Goal: Task Accomplishment & Management: Use online tool/utility

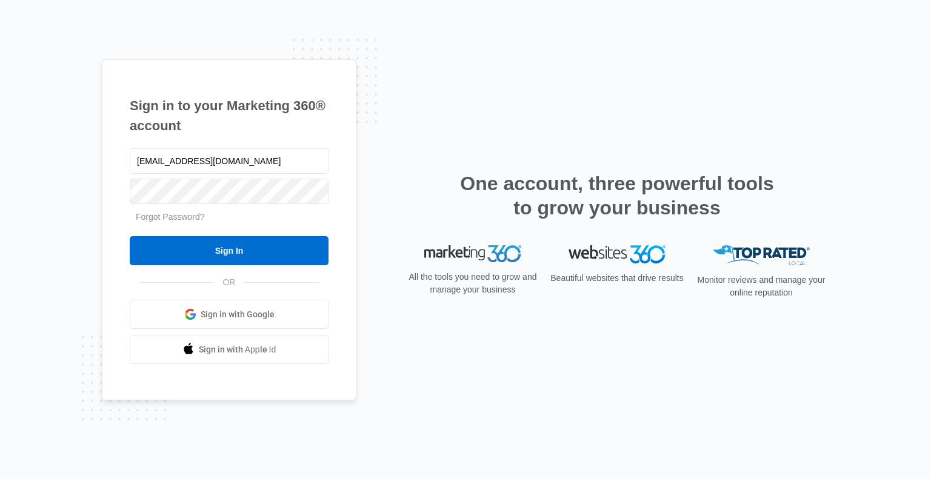
type input "[EMAIL_ADDRESS][DOMAIN_NAME]"
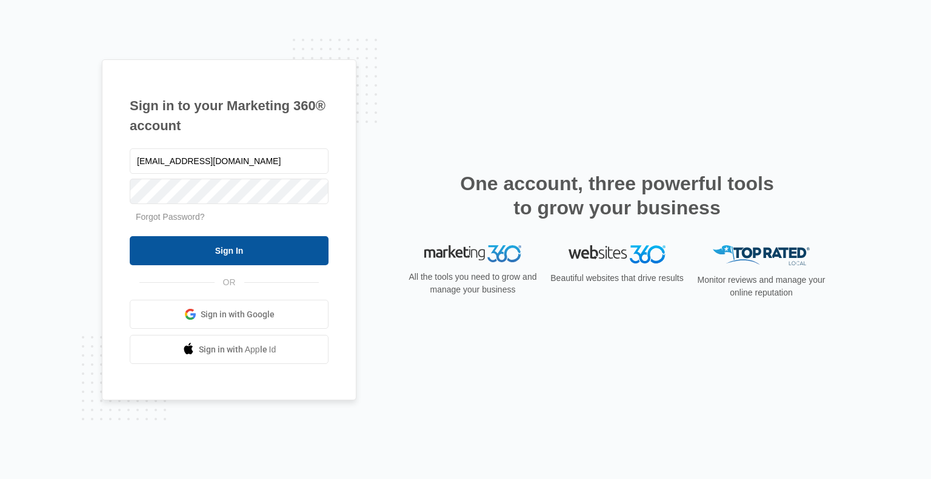
click at [267, 250] on input "Sign In" at bounding box center [229, 250] width 199 height 29
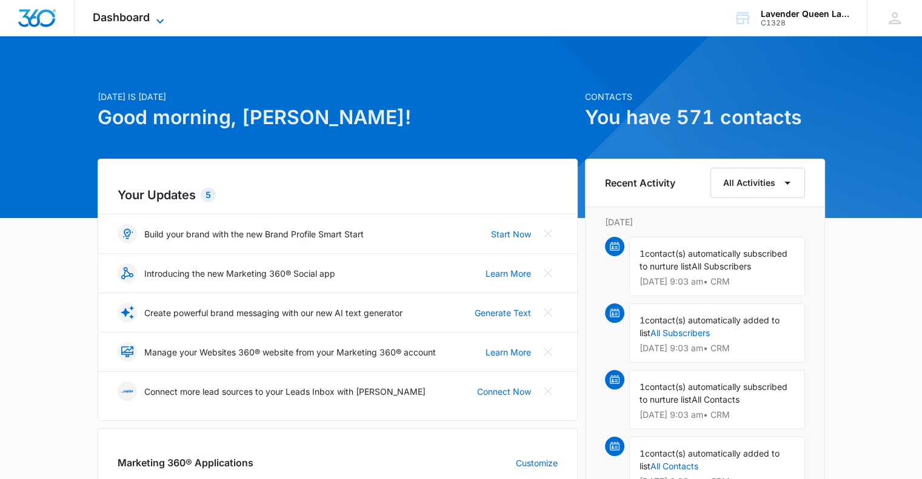
click at [161, 19] on icon at bounding box center [160, 21] width 15 height 15
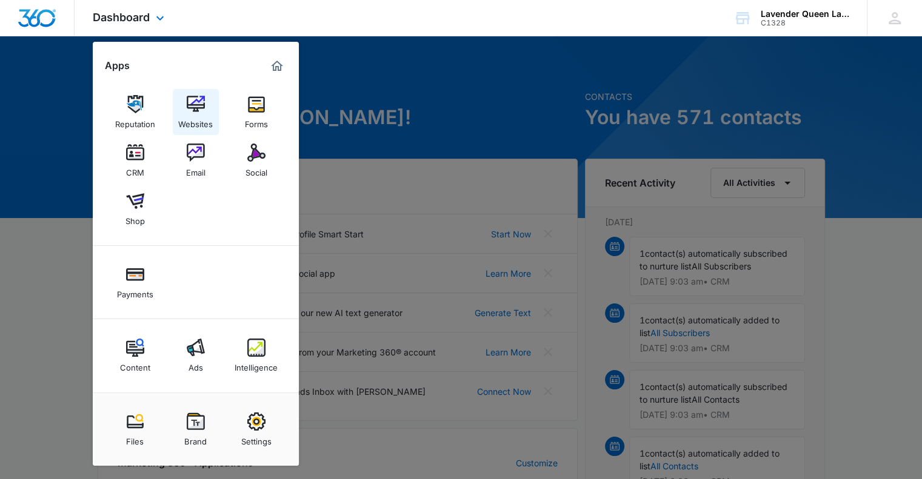
click at [200, 114] on div "Websites" at bounding box center [195, 121] width 35 height 16
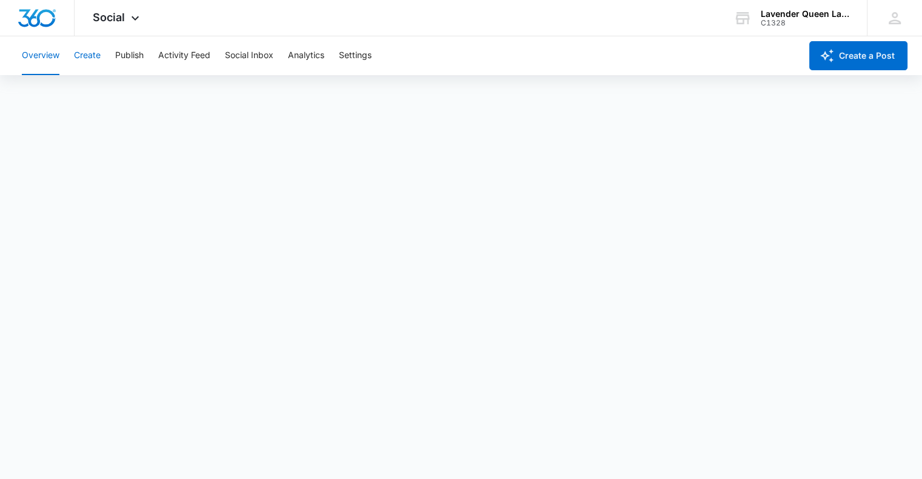
click at [83, 52] on button "Create" at bounding box center [87, 55] width 27 height 39
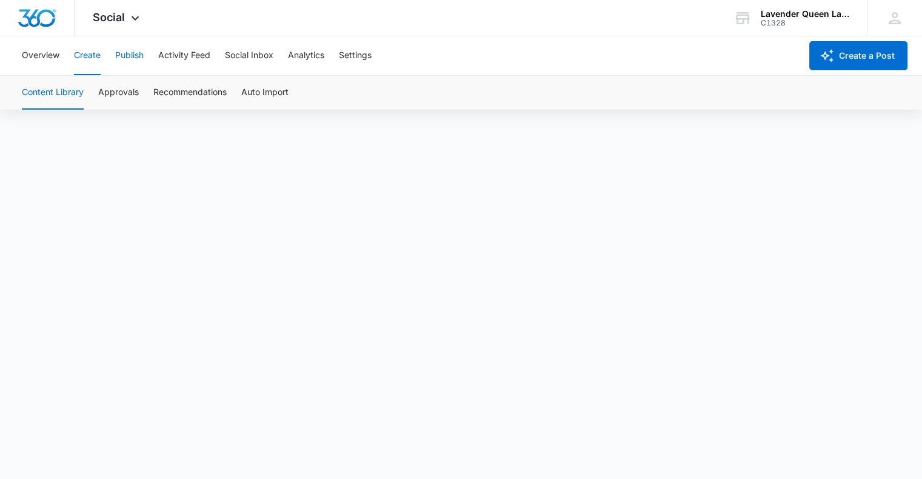
click at [133, 54] on button "Publish" at bounding box center [129, 55] width 28 height 39
click at [86, 56] on button "Create" at bounding box center [87, 55] width 27 height 39
click at [137, 20] on icon at bounding box center [135, 21] width 7 height 4
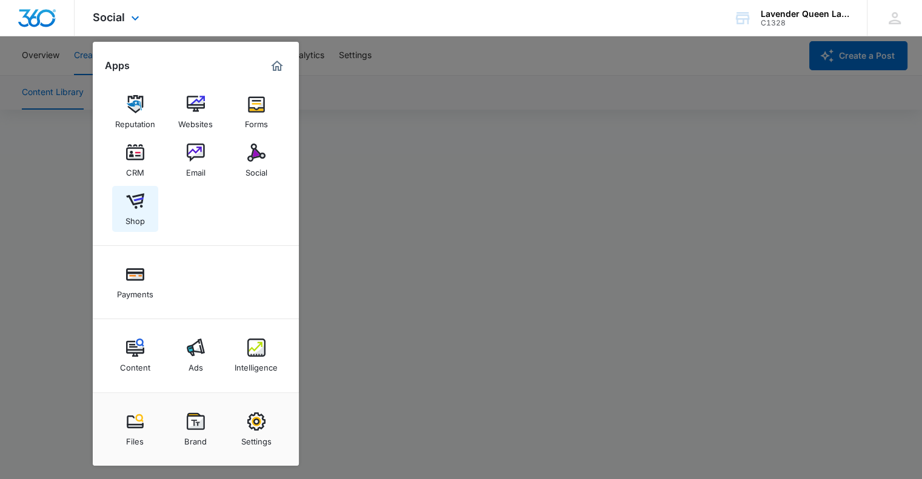
click at [138, 204] on img at bounding box center [135, 201] width 18 height 18
